Goal: Find specific page/section: Find specific page/section

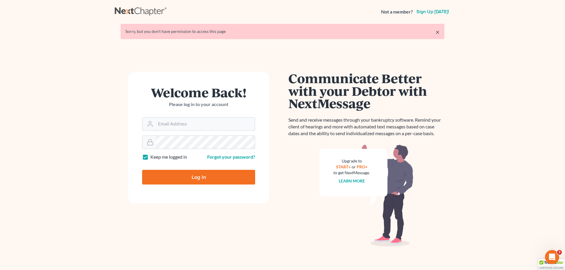
type input "[EMAIL_ADDRESS][DOMAIN_NAME]"
click at [195, 179] on input "Log In" at bounding box center [198, 177] width 113 height 15
type input "Thinking..."
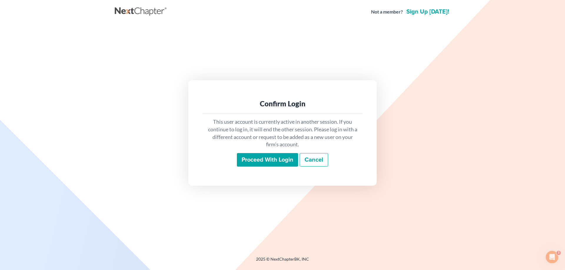
drag, startPoint x: 245, startPoint y: 157, endPoint x: 248, endPoint y: 155, distance: 3.8
click at [246, 157] on input "Proceed with login" at bounding box center [267, 160] width 61 height 14
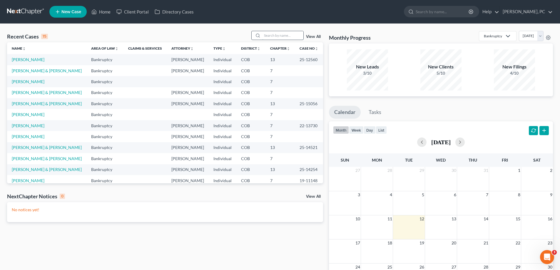
click at [275, 35] on input "search" at bounding box center [282, 35] width 41 height 9
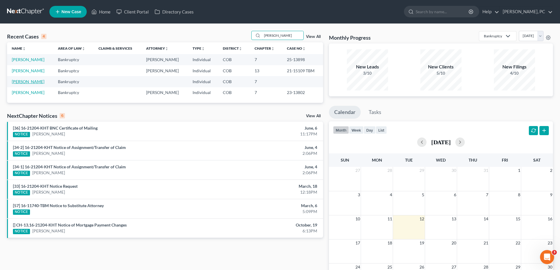
type input "[PERSON_NAME]"
click at [26, 79] on link "[PERSON_NAME]" at bounding box center [28, 81] width 33 height 5
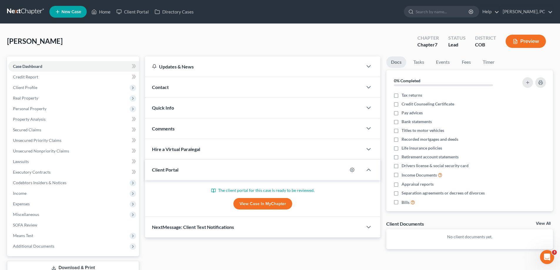
click at [247, 205] on link "View Case in MyChapter" at bounding box center [263, 204] width 59 height 12
drag, startPoint x: 228, startPoint y: 22, endPoint x: 125, endPoint y: 43, distance: 105.7
click at [125, 43] on div "[PERSON_NAME] Upgraded Chapter Chapter 7 Status Lead District COB Preview" at bounding box center [280, 44] width 546 height 26
click at [247, 204] on link "View Case in MyChapter" at bounding box center [263, 204] width 59 height 12
